Goal: Check status: Check status

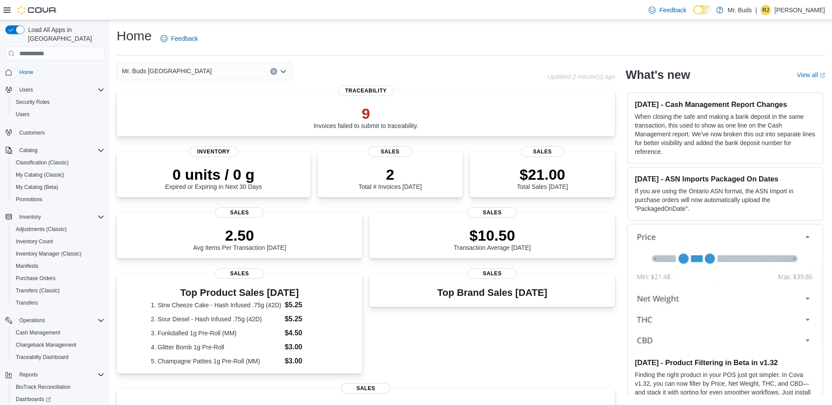
drag, startPoint x: 0, startPoint y: 0, endPoint x: 115, endPoint y: 42, distance: 122.2
